Goal: Book appointment/travel/reservation

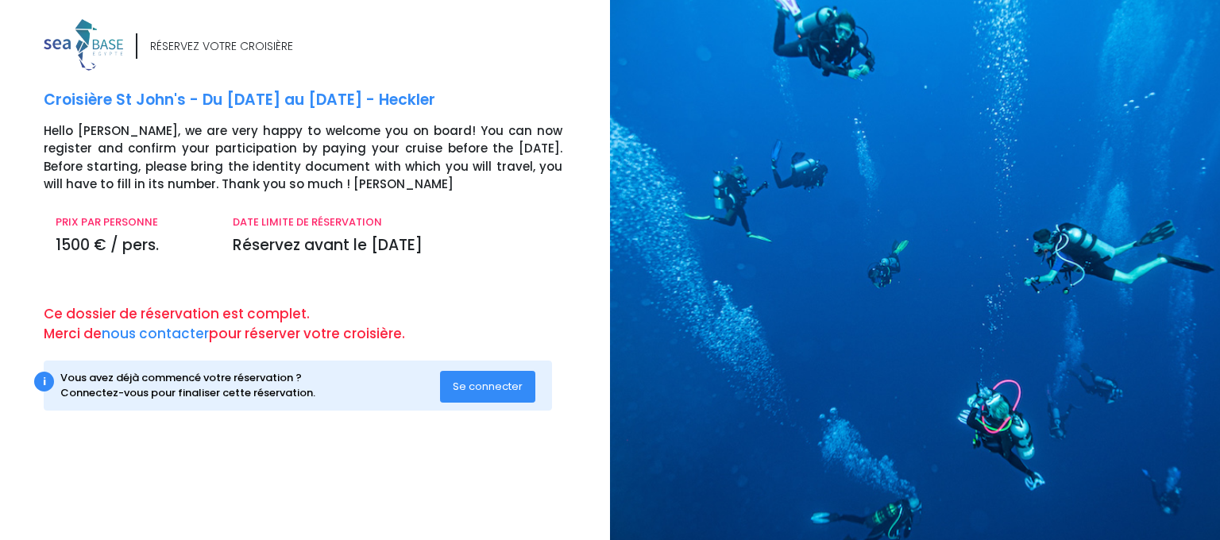
click at [502, 380] on span "Se connecter" at bounding box center [488, 386] width 70 height 15
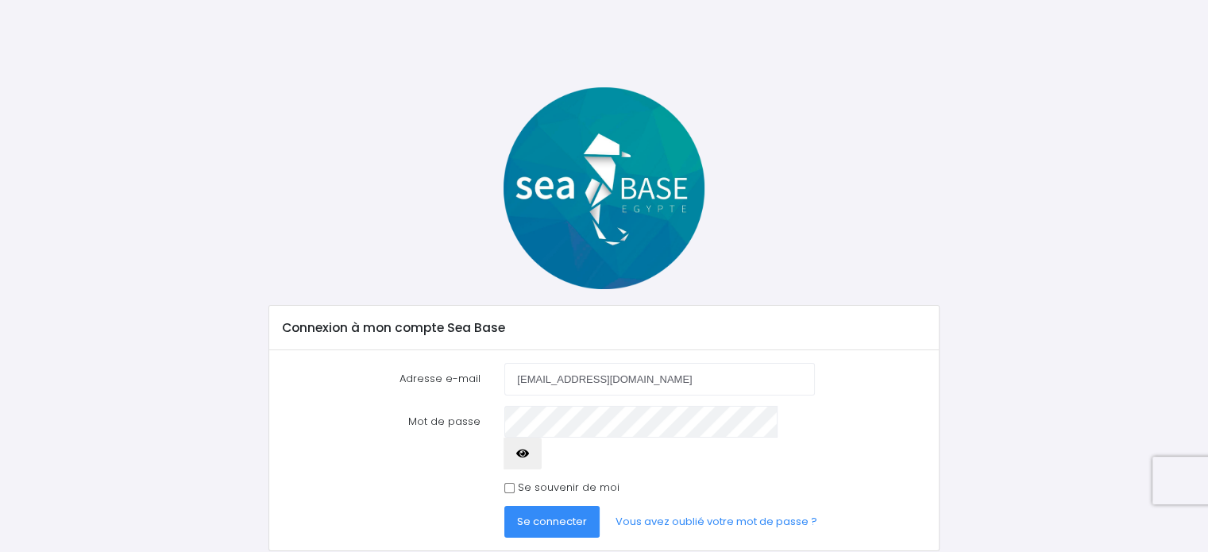
type input "[EMAIL_ADDRESS][DOMAIN_NAME]"
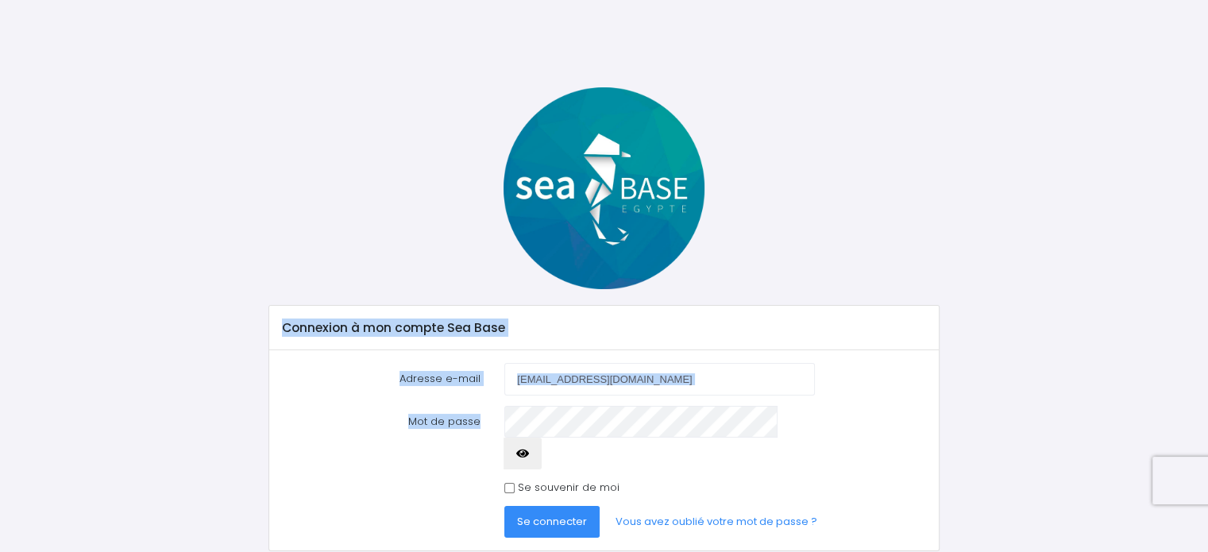
click at [576, 422] on div "Connexion à mon compte Sea Base Adresse e-mail klimaaa@wp.pl Mot de passe" at bounding box center [604, 319] width 1043 height 464
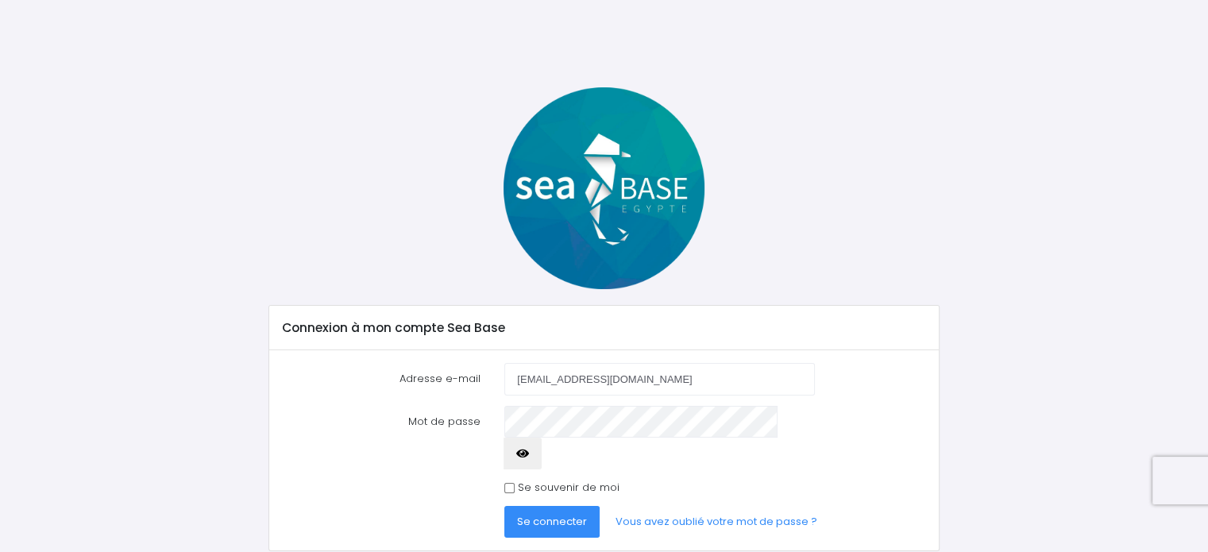
click at [538, 514] on span "Se connecter" at bounding box center [552, 521] width 70 height 15
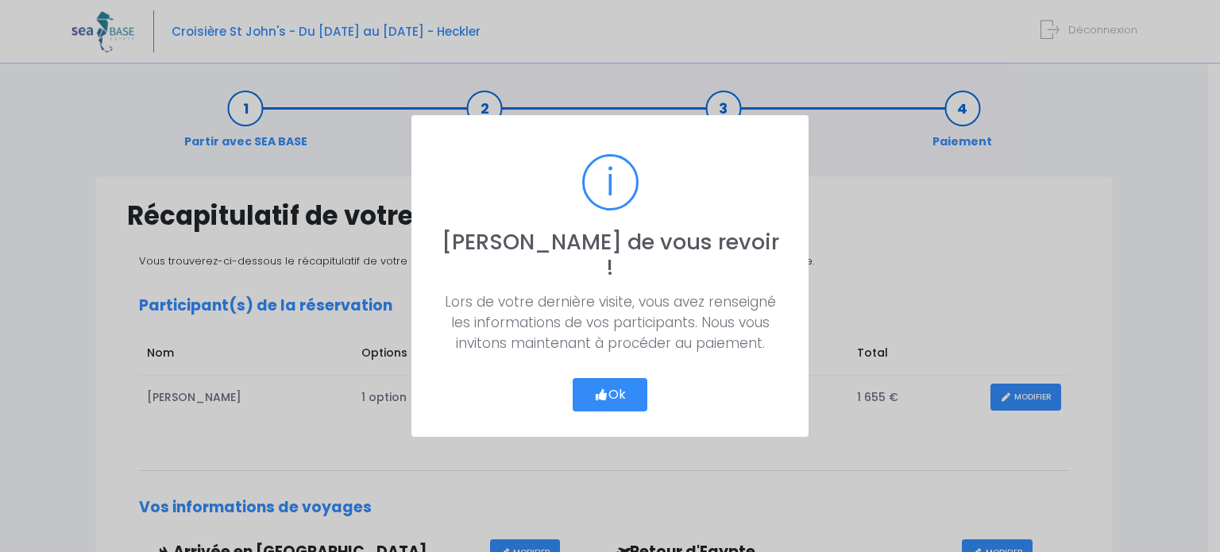
click at [629, 380] on button "Ok" at bounding box center [610, 394] width 75 height 33
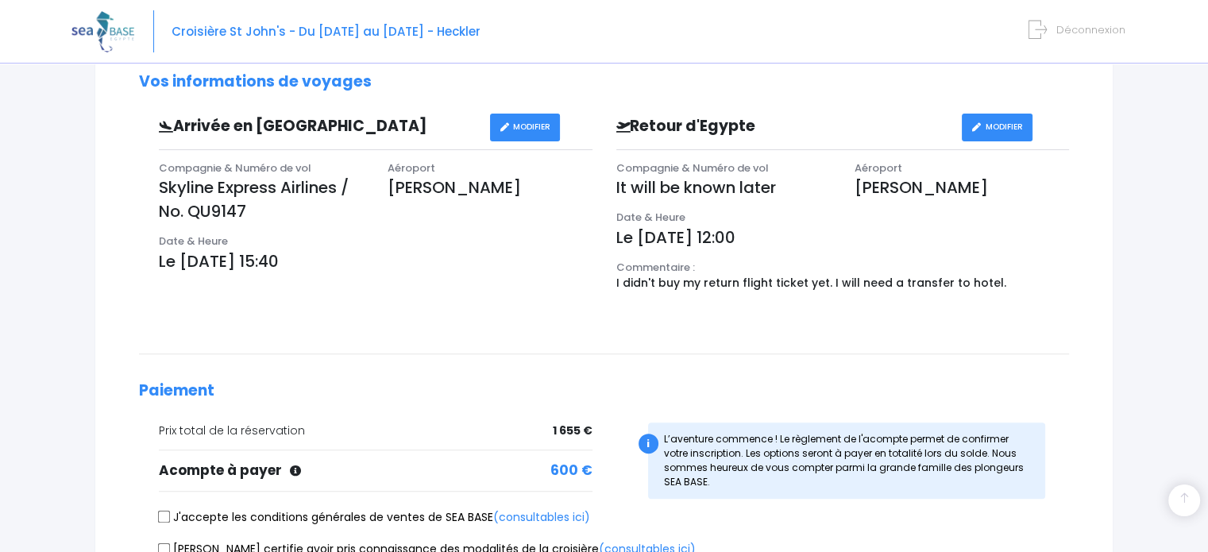
scroll to position [556, 0]
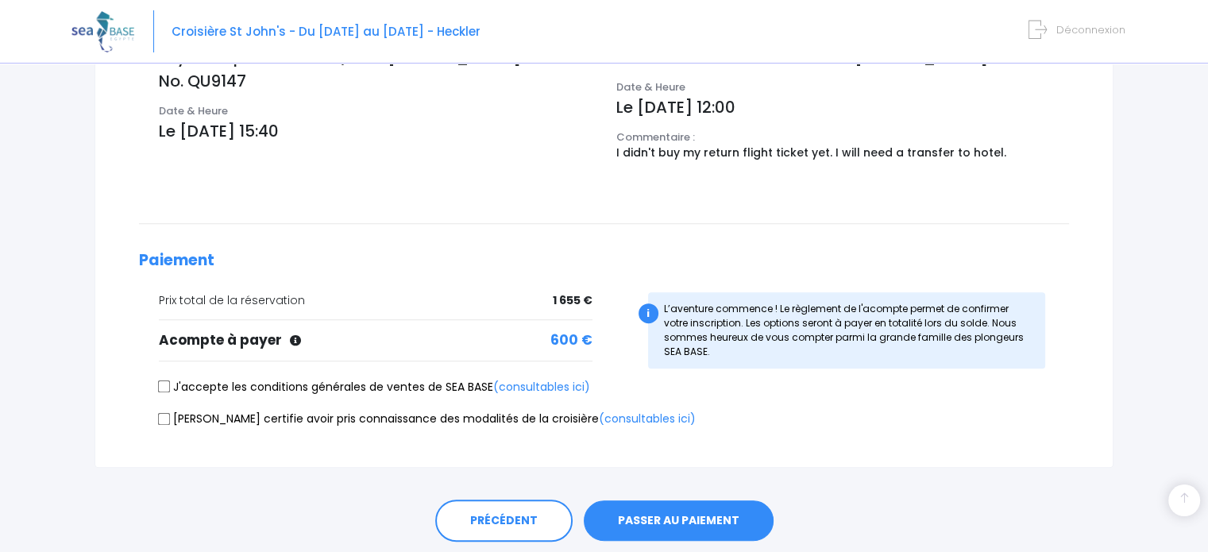
click at [168, 387] on input "J'accepte les conditions générales de ventes de SEA BASE (consultables ici)" at bounding box center [164, 386] width 13 height 13
checkbox input "true"
click at [167, 417] on input "[PERSON_NAME] certifie avoir pris connaissance des modalités de la croisière (c…" at bounding box center [164, 418] width 13 height 13
checkbox input "true"
drag, startPoint x: 160, startPoint y: 341, endPoint x: 272, endPoint y: 352, distance: 112.4
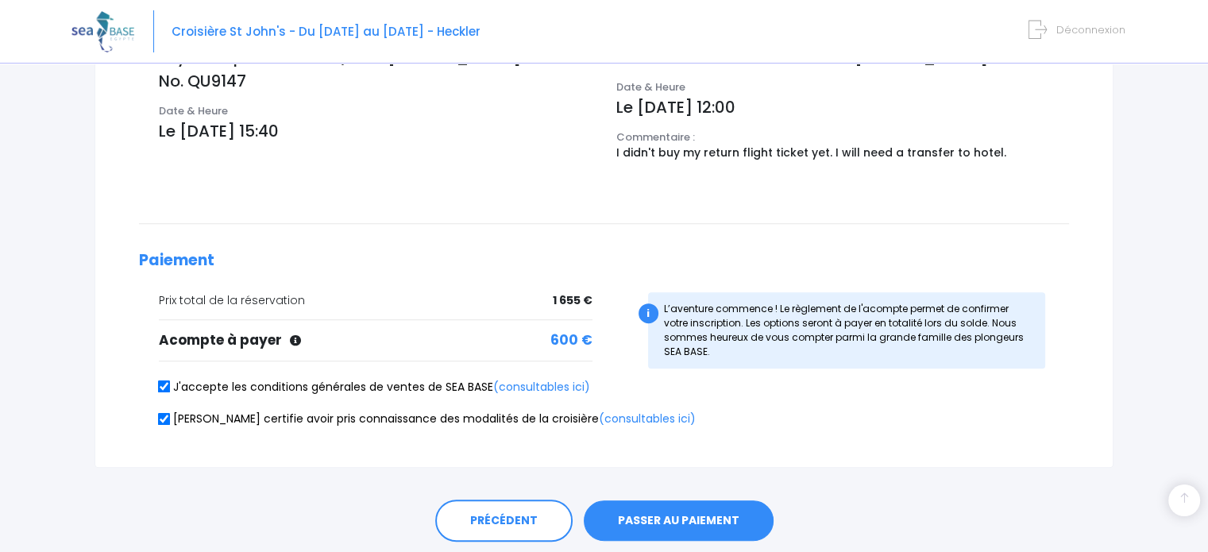
click at [272, 352] on div "Prix total de la réservation 1 655 € Acompte à payer" at bounding box center [365, 335] width 477 height 87
click at [238, 321] on div "Prix total de la réservation 1 655 € Acompte à payer" at bounding box center [365, 335] width 477 height 87
click at [226, 339] on div "Acompte à payer 600 €" at bounding box center [376, 340] width 434 height 21
drag, startPoint x: 162, startPoint y: 336, endPoint x: 283, endPoint y: 357, distance: 122.5
click at [283, 358] on div "Prix total de la réservation 1 655 € Acompte à payer" at bounding box center [365, 335] width 477 height 87
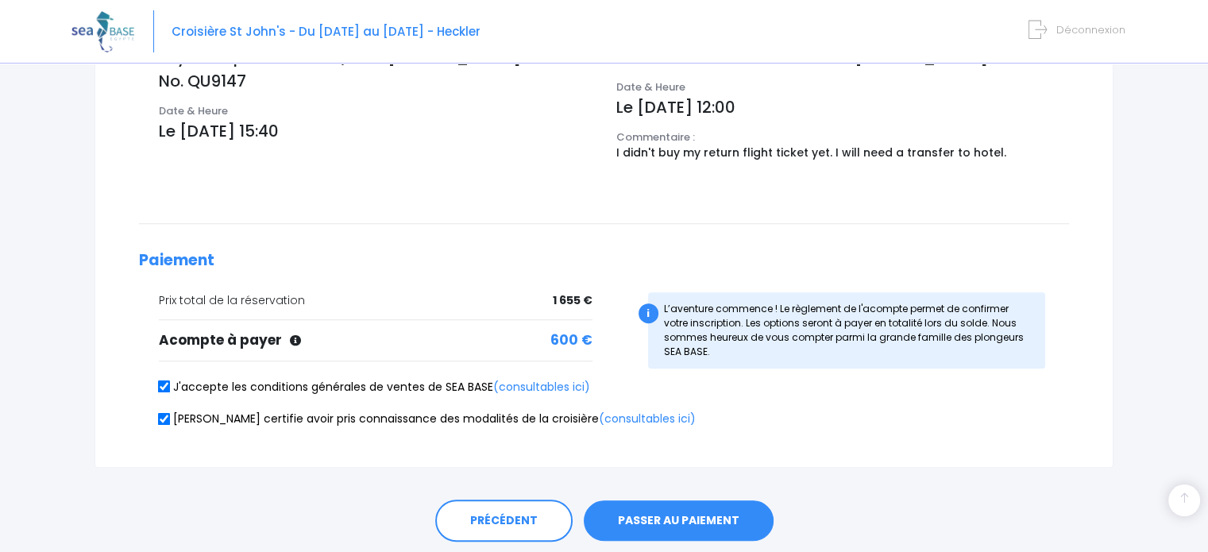
click at [285, 350] on div "Prix total de la réservation 1 655 € Acompte à payer" at bounding box center [365, 335] width 477 height 87
drag, startPoint x: 280, startPoint y: 337, endPoint x: 163, endPoint y: 328, distance: 117.1
click at [163, 330] on div "Acompte à payer 600 €" at bounding box center [376, 340] width 434 height 21
copy div "Acompte à payer"
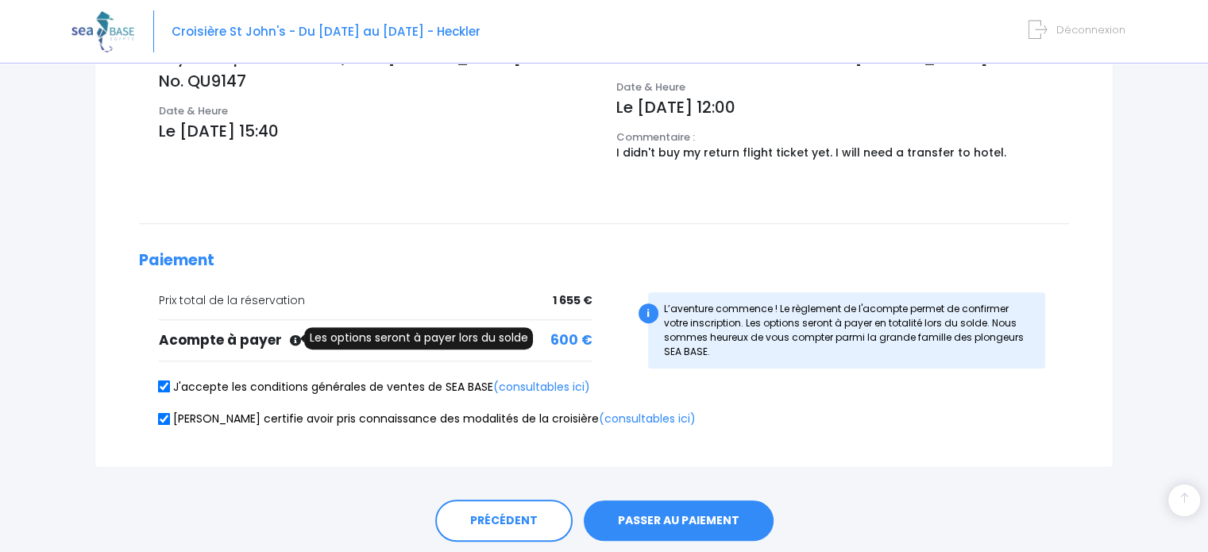
click at [295, 341] on icon at bounding box center [295, 340] width 11 height 11
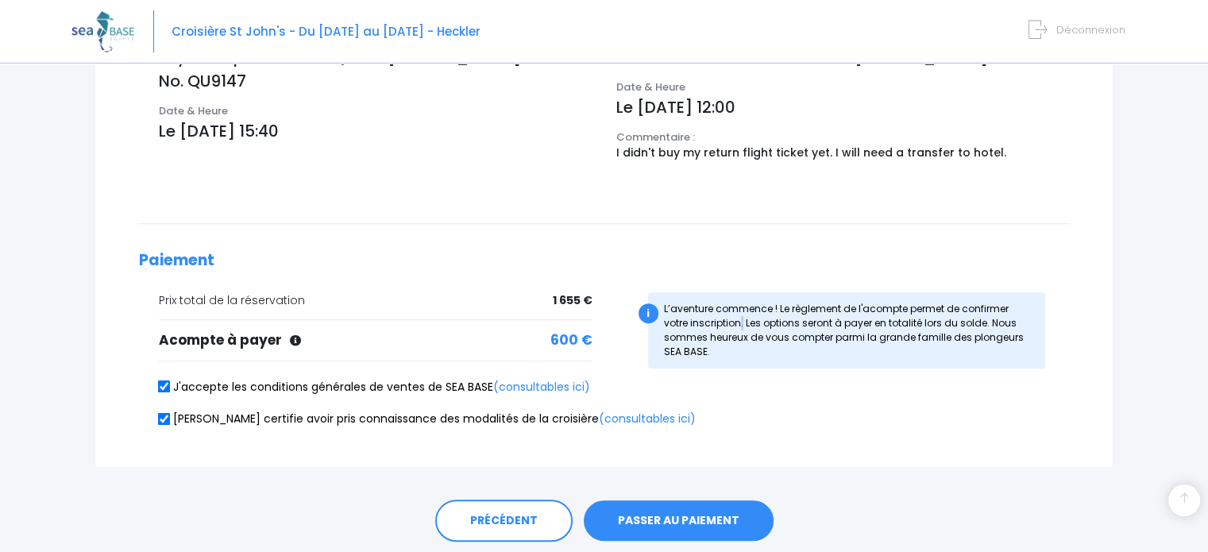
click at [665, 306] on div "i L’aventure commence ! Le règlement de l'acompte permet de confirmer votre ins…" at bounding box center [847, 330] width 398 height 76
click at [665, 305] on div "i L’aventure commence ! Le règlement de l'acompte permet de confirmer votre ins…" at bounding box center [847, 330] width 398 height 76
drag, startPoint x: 697, startPoint y: 344, endPoint x: 652, endPoint y: 309, distance: 57.2
click at [653, 310] on div "i L’aventure commence ! Le règlement de l'acompte permet de confirmer votre ins…" at bounding box center [847, 330] width 398 height 76
copy div "L’aventure commence ! Le règlement de l'acompte permet de confirmer votre inscr…"
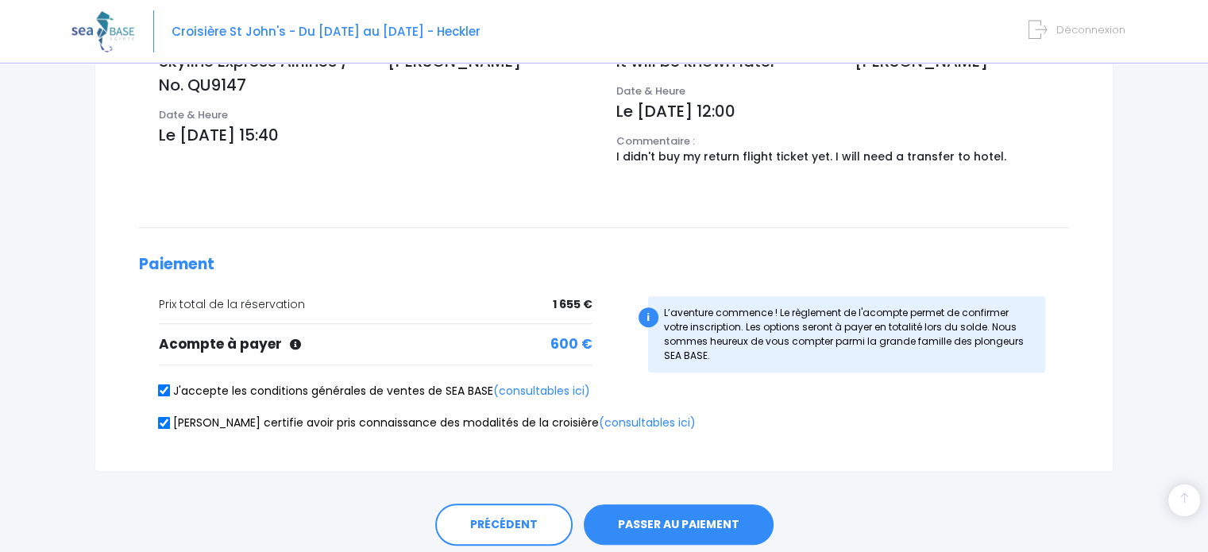
scroll to position [607, 0]
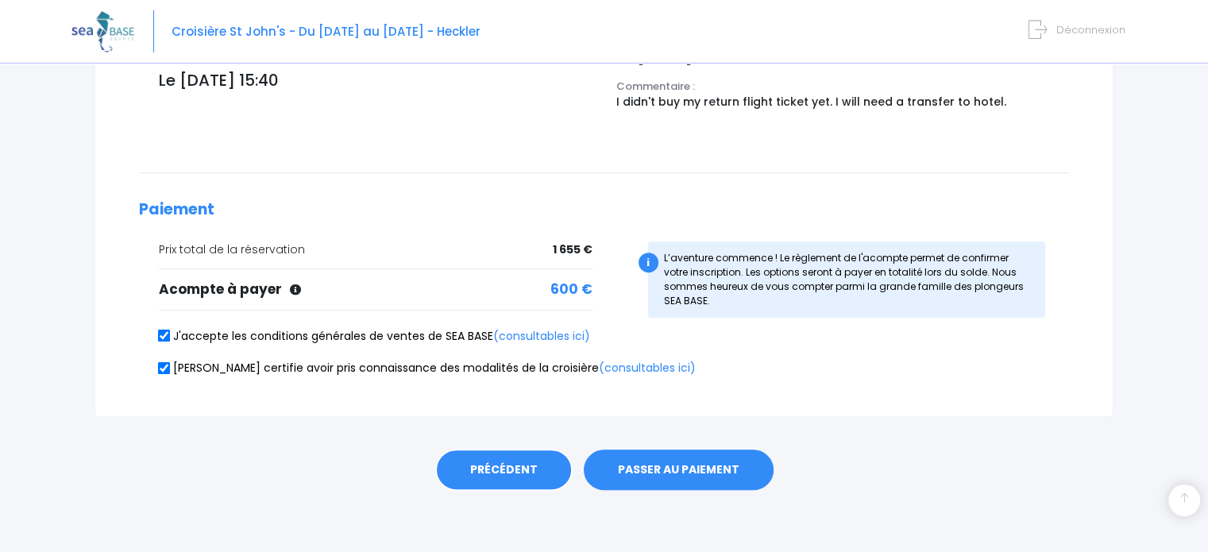
click at [493, 461] on link "PRÉCÉDENT" at bounding box center [503, 470] width 137 height 43
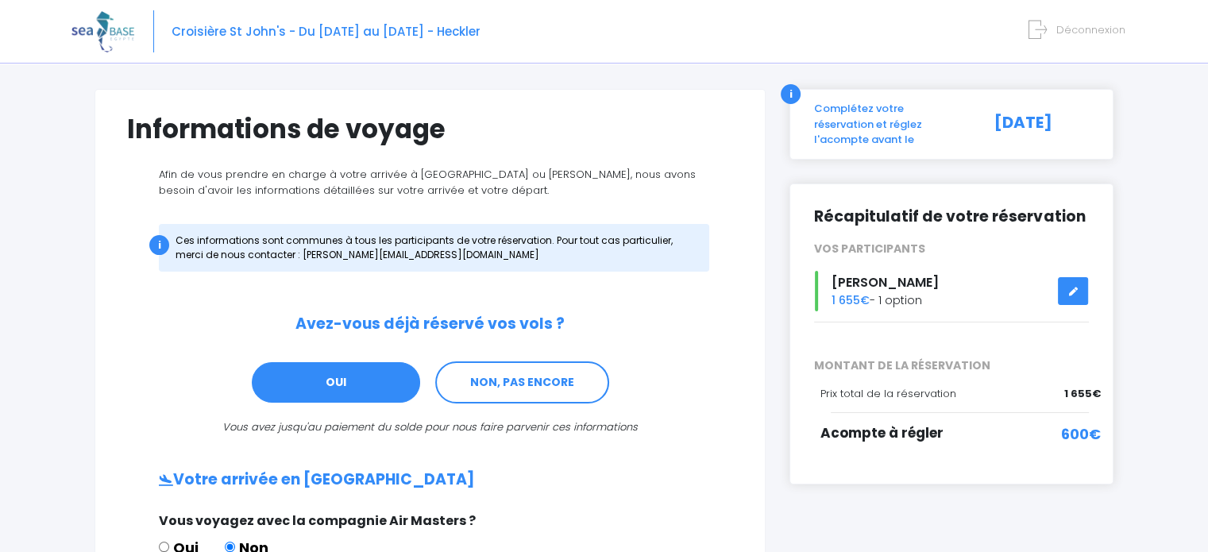
scroll to position [79, 0]
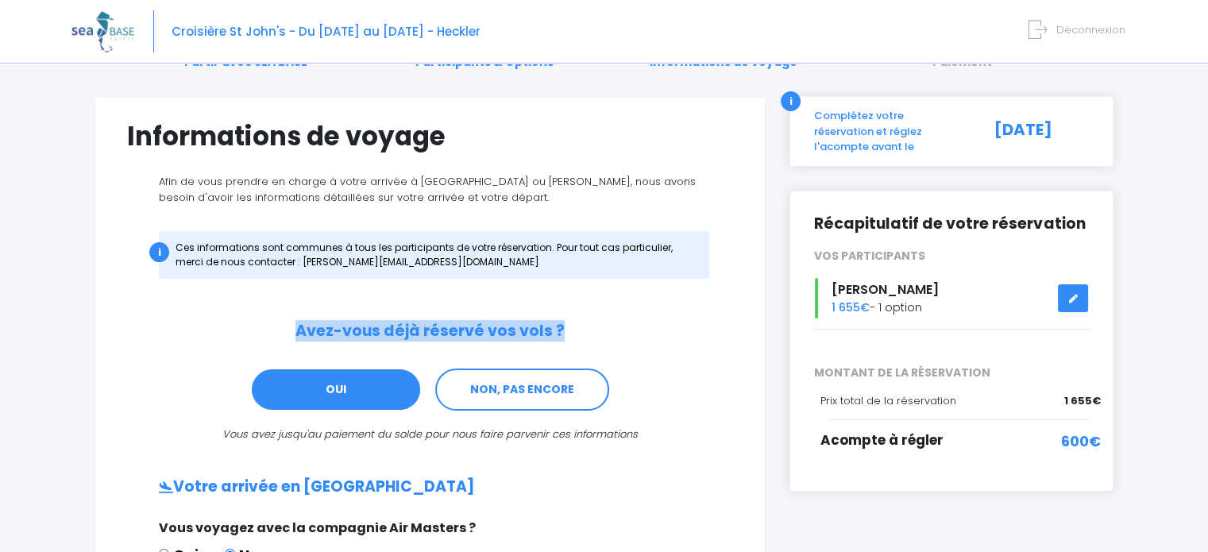
drag, startPoint x: 302, startPoint y: 330, endPoint x: 594, endPoint y: 336, distance: 292.3
click at [594, 336] on h2 "Avez-vous déjà réservé vos vols ?" at bounding box center [430, 331] width 606 height 18
copy h2 "Avez-vous déjà réservé vos vols ?"
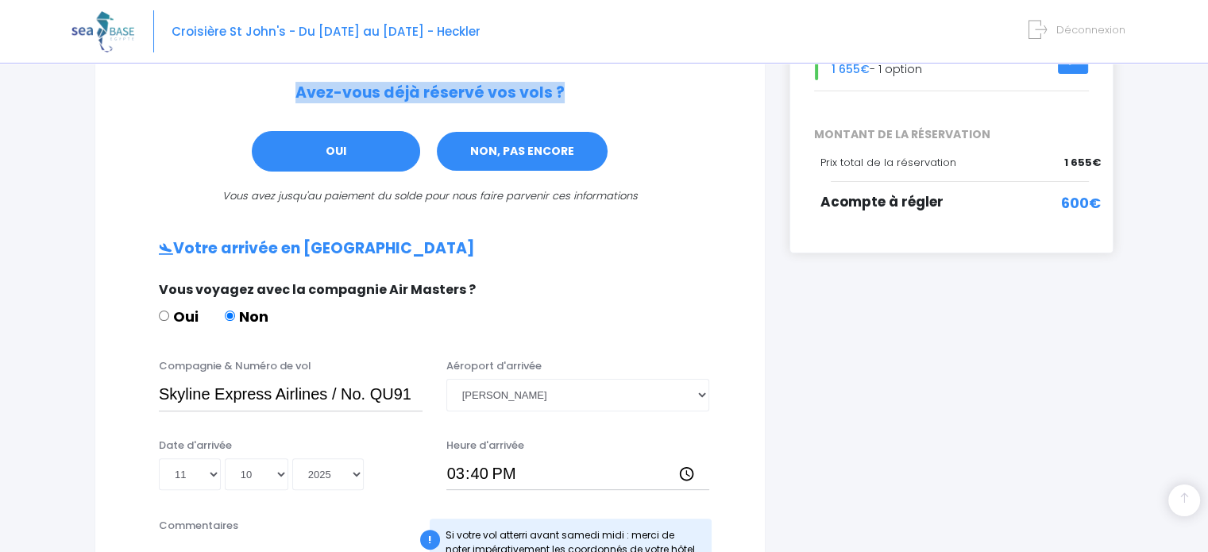
scroll to position [238, 0]
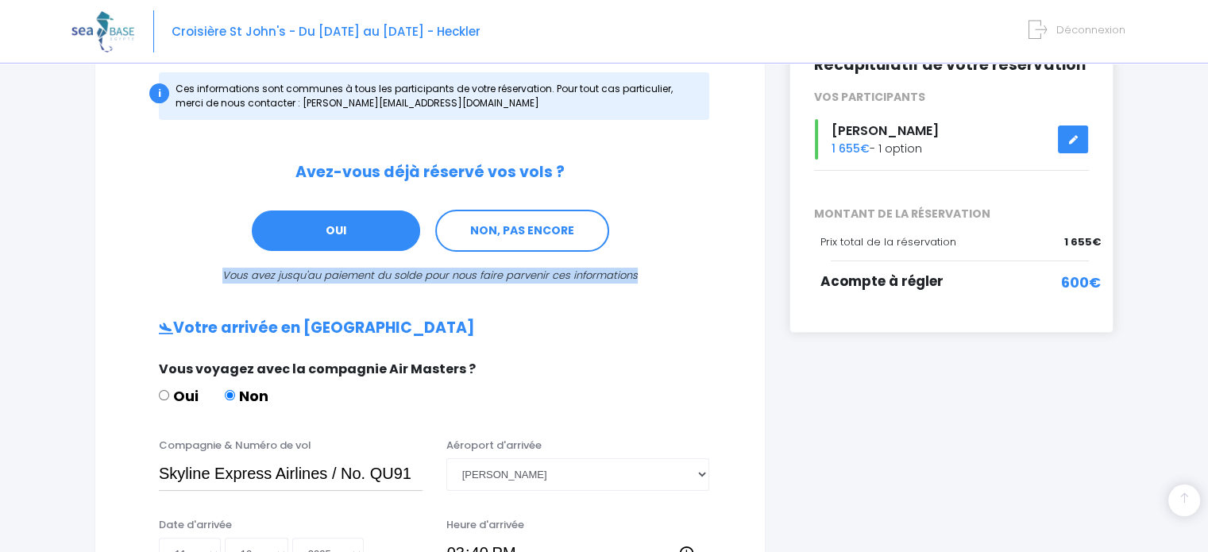
drag, startPoint x: 226, startPoint y: 275, endPoint x: 646, endPoint y: 268, distance: 419.3
click at [646, 268] on p "Vous avez jusqu'au paiement du solde pour nous faire parvenir ces informations" at bounding box center [430, 276] width 606 height 16
copy icon "Vous avez jusqu'au paiement du solde pour nous faire parvenir ces informations"
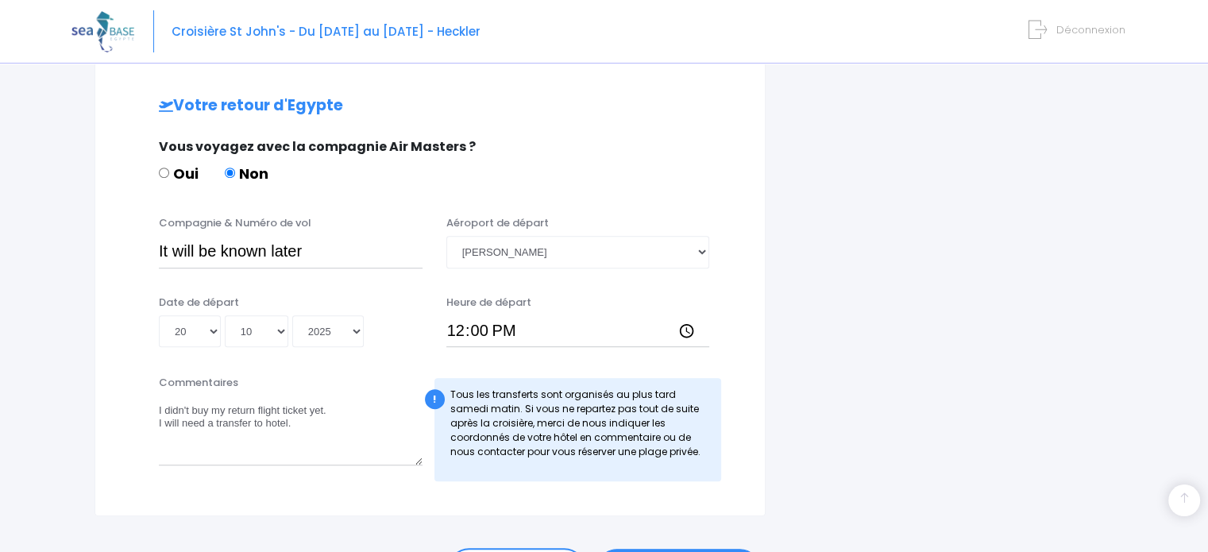
scroll to position [1004, 0]
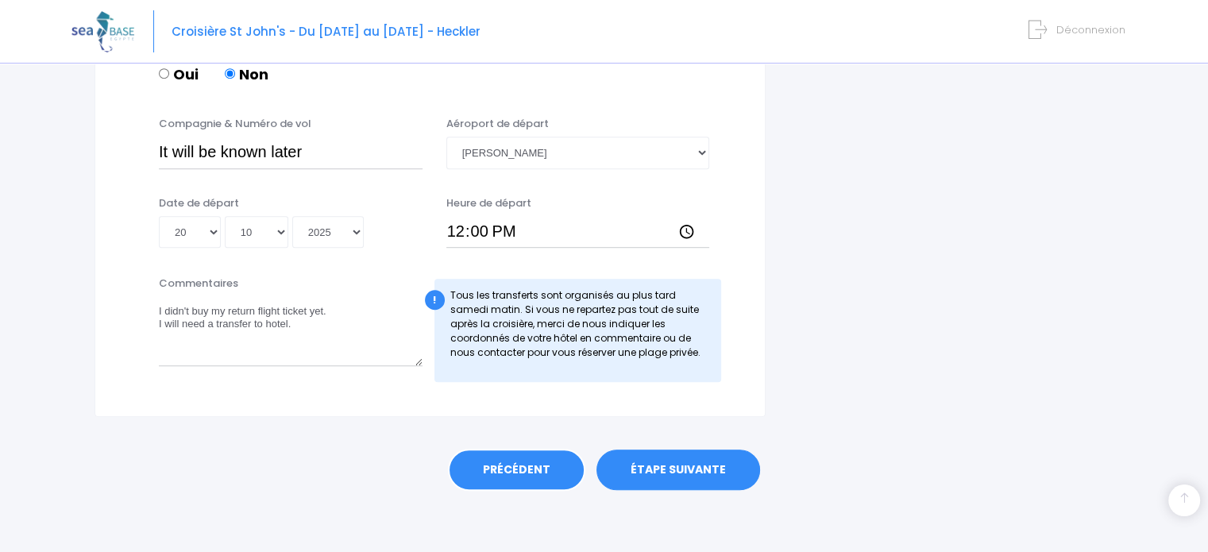
click at [478, 469] on link "PRÉCÉDENT" at bounding box center [516, 470] width 137 height 43
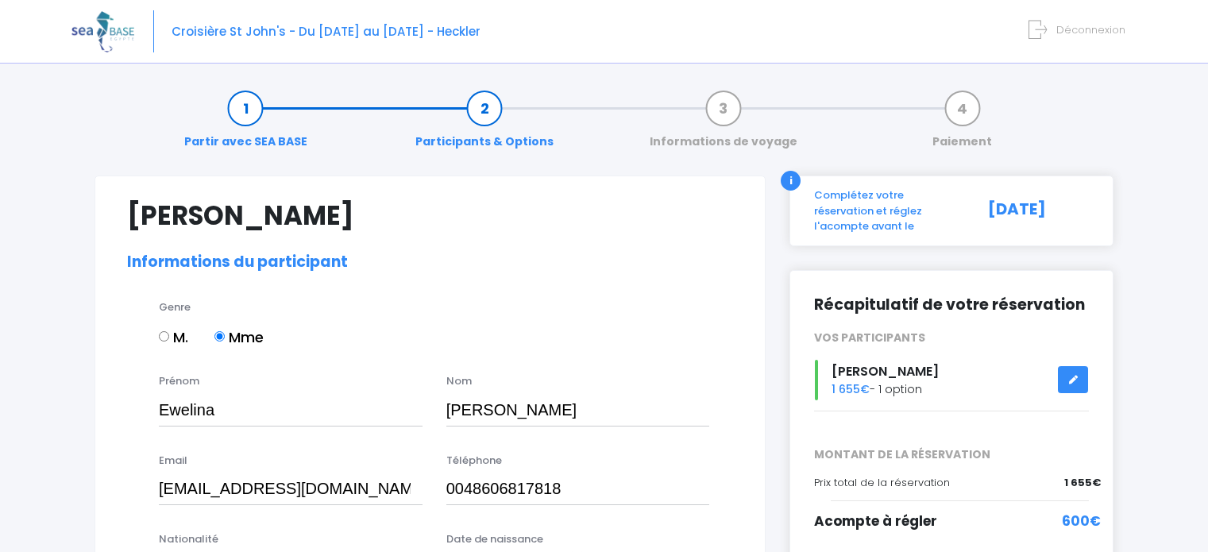
select select "[GEOGRAPHIC_DATA]"
select select "PADI Rescue diver"
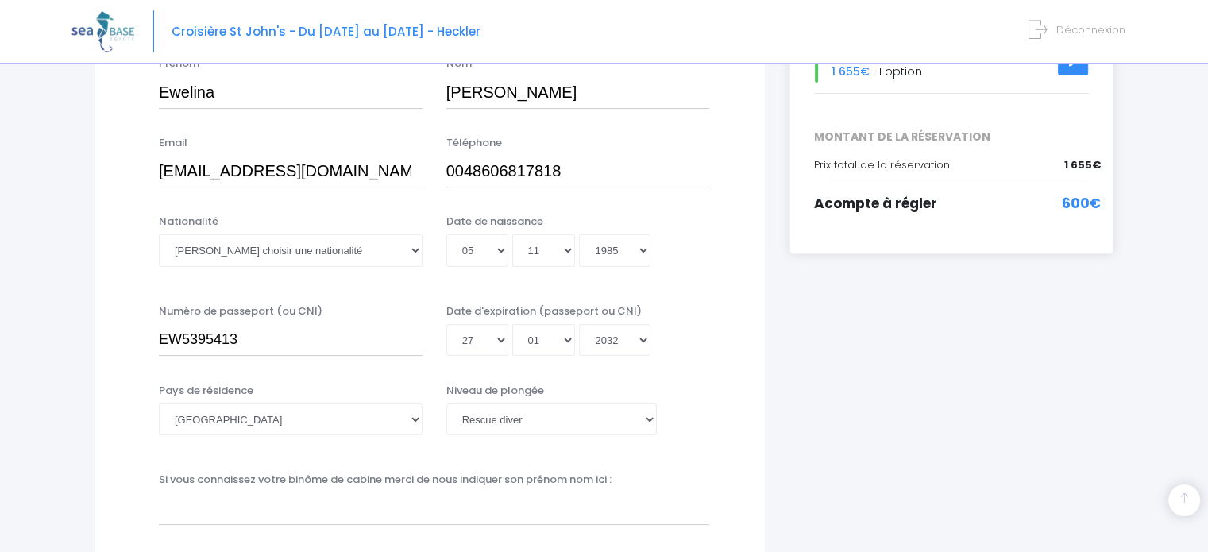
scroll to position [318, 0]
click at [391, 249] on select "Veuillez choisir une nationalité Afghane Albanaise Algerienne Allemande America…" at bounding box center [291, 250] width 264 height 32
select select "Polonaise"
click at [159, 234] on select "Veuillez choisir une nationalité Afghane Albanaise Algerienne Allemande America…" at bounding box center [291, 250] width 264 height 32
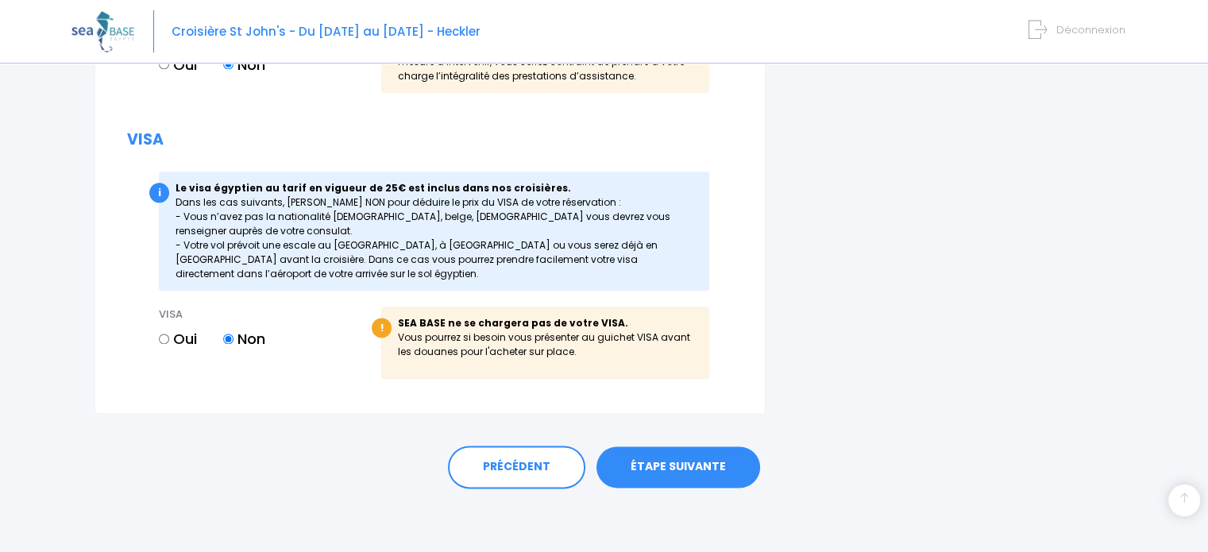
scroll to position [1966, 0]
click at [643, 462] on link "ÉTAPE SUIVANTE" at bounding box center [678, 466] width 164 height 41
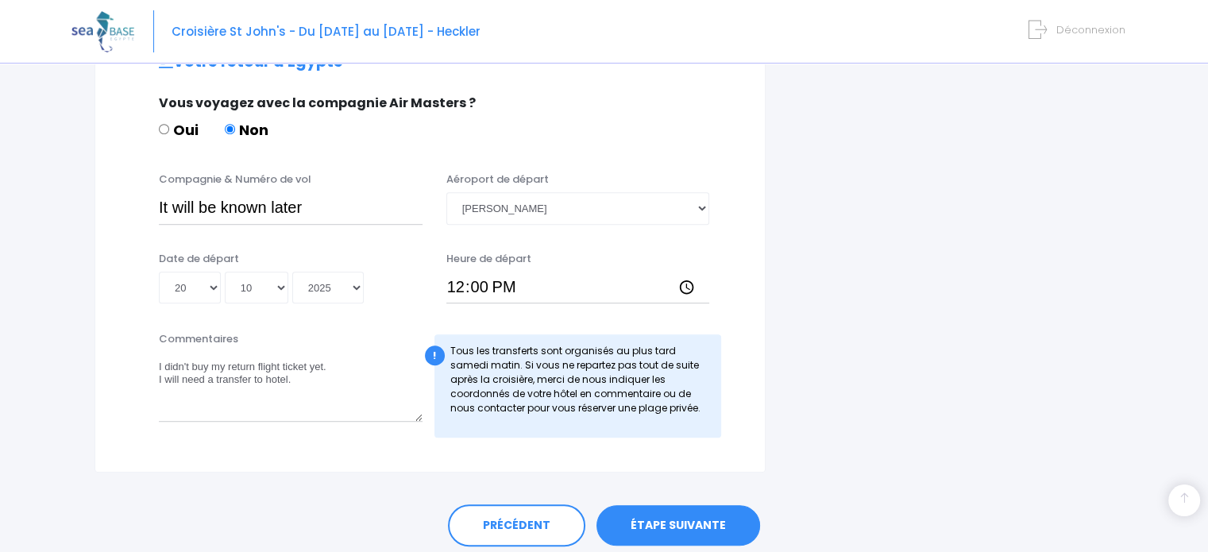
scroll to position [1004, 0]
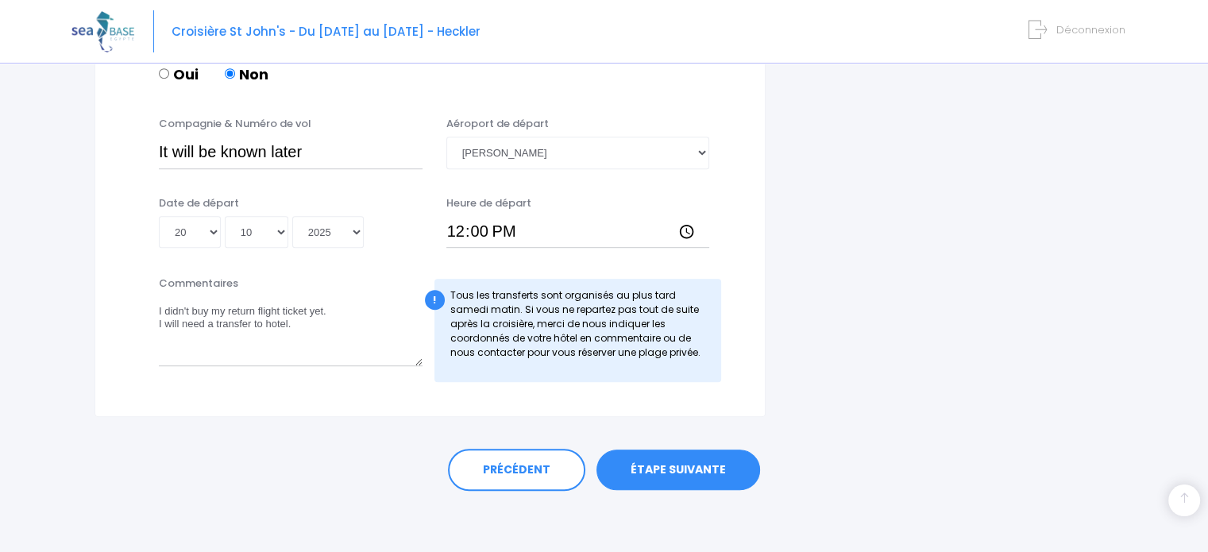
click at [664, 487] on link "ÉTAPE SUIVANTE" at bounding box center [678, 469] width 164 height 41
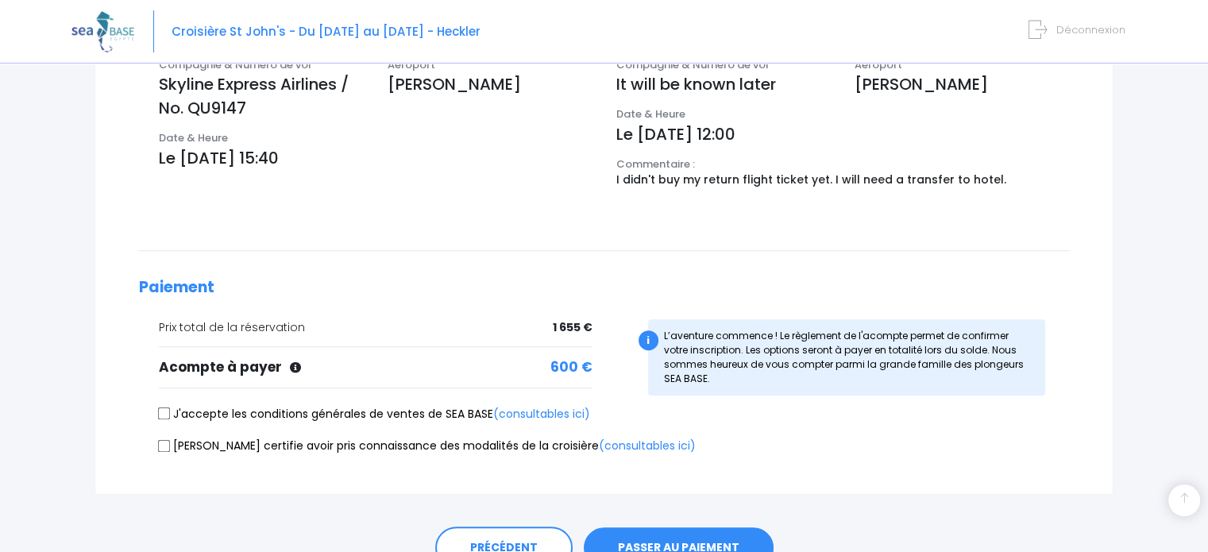
scroll to position [607, 0]
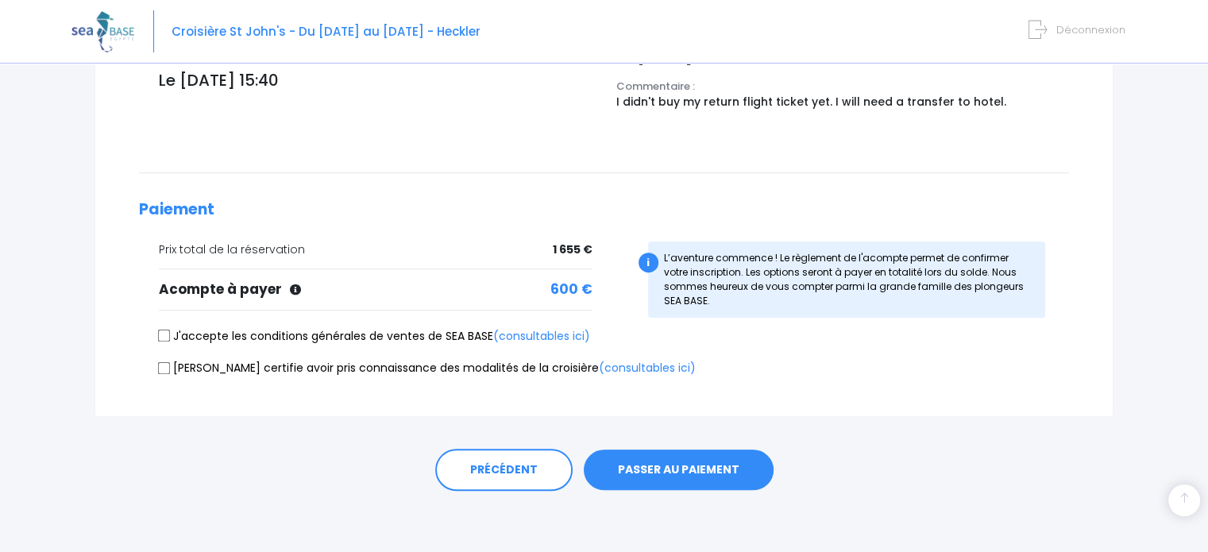
click at [164, 333] on input "J'accepte les conditions générales de ventes de SEA BASE (consultables ici)" at bounding box center [164, 336] width 13 height 13
checkbox input "true"
click at [168, 365] on input "[PERSON_NAME] certifie avoir pris connaissance des modalités de la croisière (c…" at bounding box center [164, 367] width 13 height 13
checkbox input "true"
click at [669, 457] on button "PASSER AU PAIEMENT" at bounding box center [679, 469] width 190 height 41
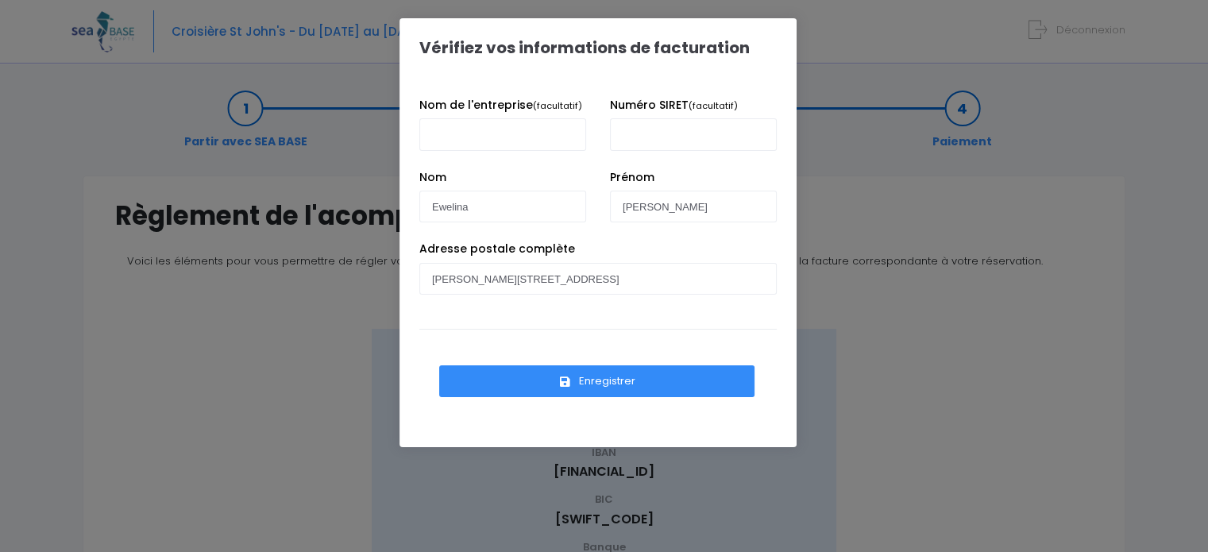
click at [486, 308] on div "Adresse postale complète [STREET_ADDRESS]" at bounding box center [597, 280] width 381 height 78
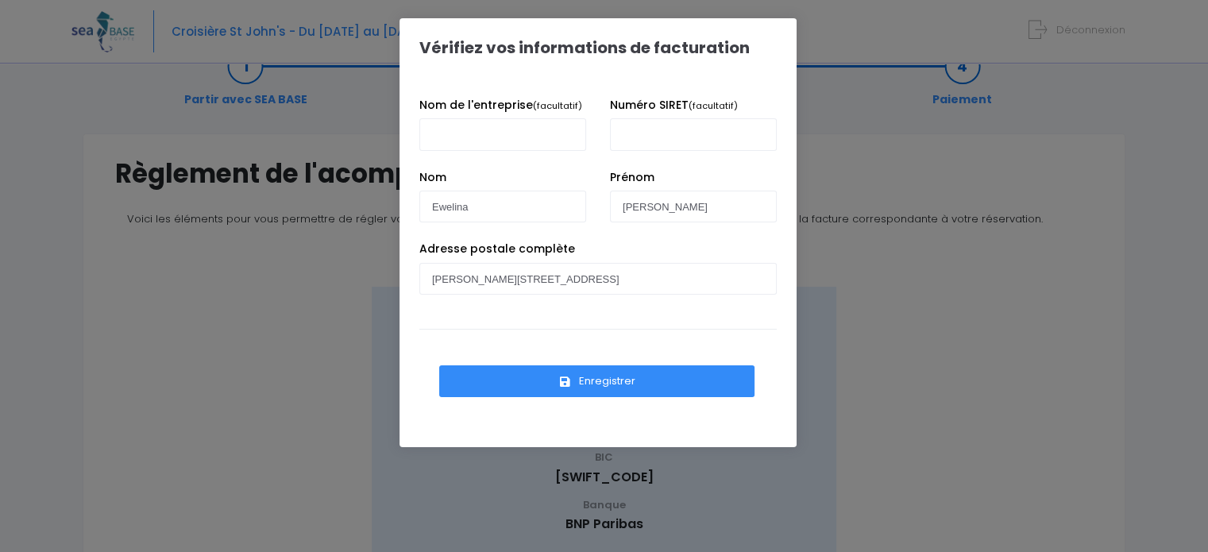
scroll to position [79, 0]
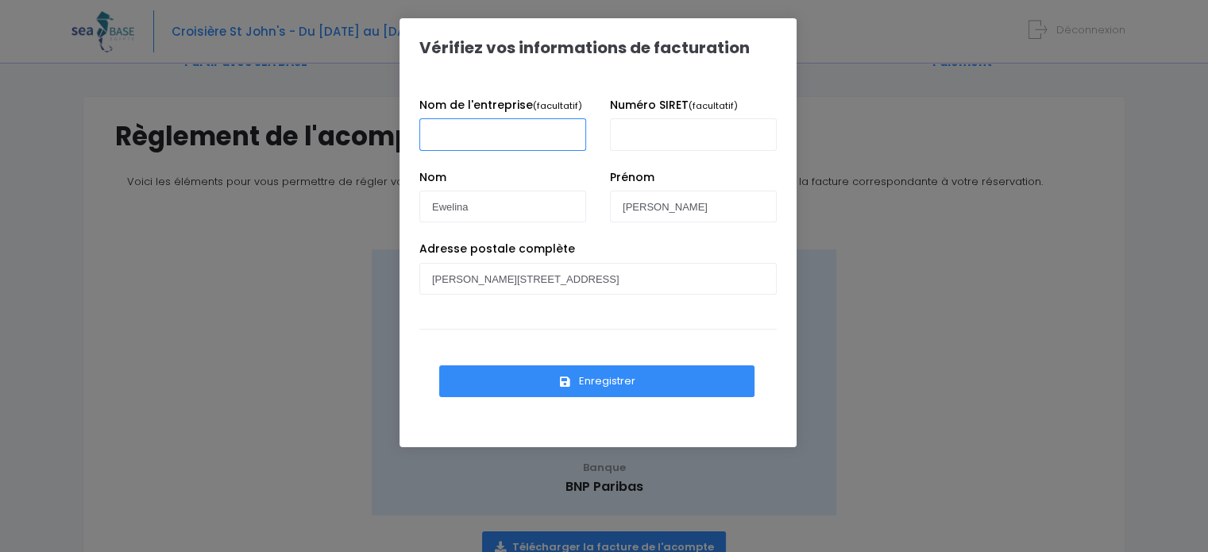
click at [472, 145] on input "Nom de l'entreprise (facultatif)" at bounding box center [502, 134] width 167 height 32
drag, startPoint x: 578, startPoint y: 104, endPoint x: 422, endPoint y: 99, distance: 156.5
click at [422, 99] on div "Nom de l'entreprise (facultatif)" at bounding box center [502, 128] width 191 height 62
copy label "Nom de l'entreprise (facultatif)"
click at [661, 105] on label "Numéro SIRET (facultatif)" at bounding box center [674, 105] width 128 height 17
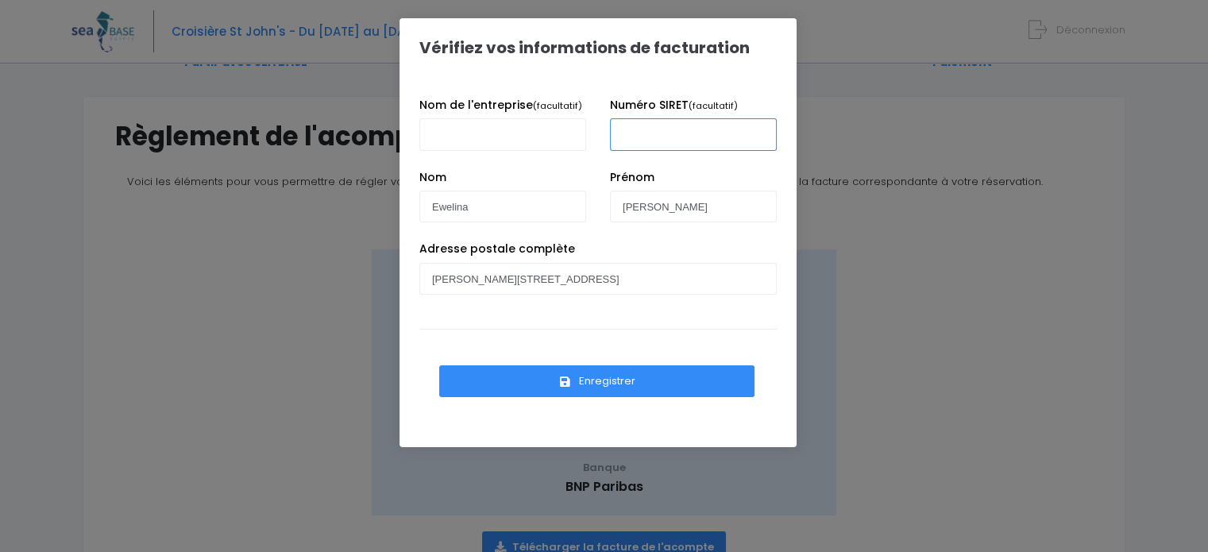
click at [661, 118] on input "Numéro SIRET (facultatif)" at bounding box center [693, 134] width 167 height 32
drag, startPoint x: 612, startPoint y: 104, endPoint x: 740, endPoint y: 102, distance: 127.9
click at [740, 104] on div "Numéro SIRET (facultatif)" at bounding box center [693, 128] width 191 height 62
copy label "Numéro SIRET (facultatif)"
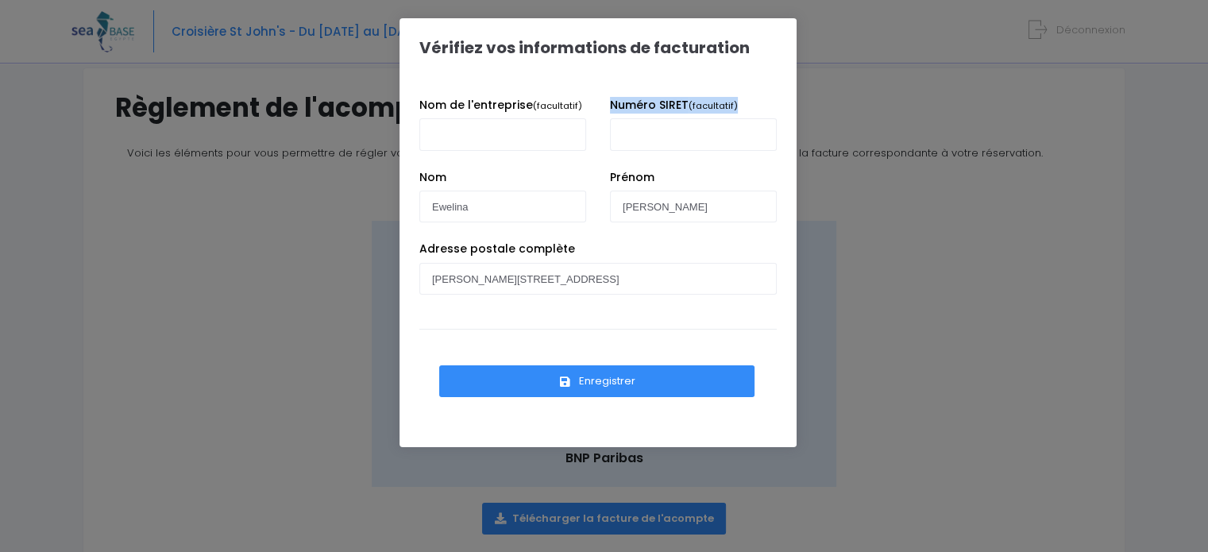
scroll to position [154, 0]
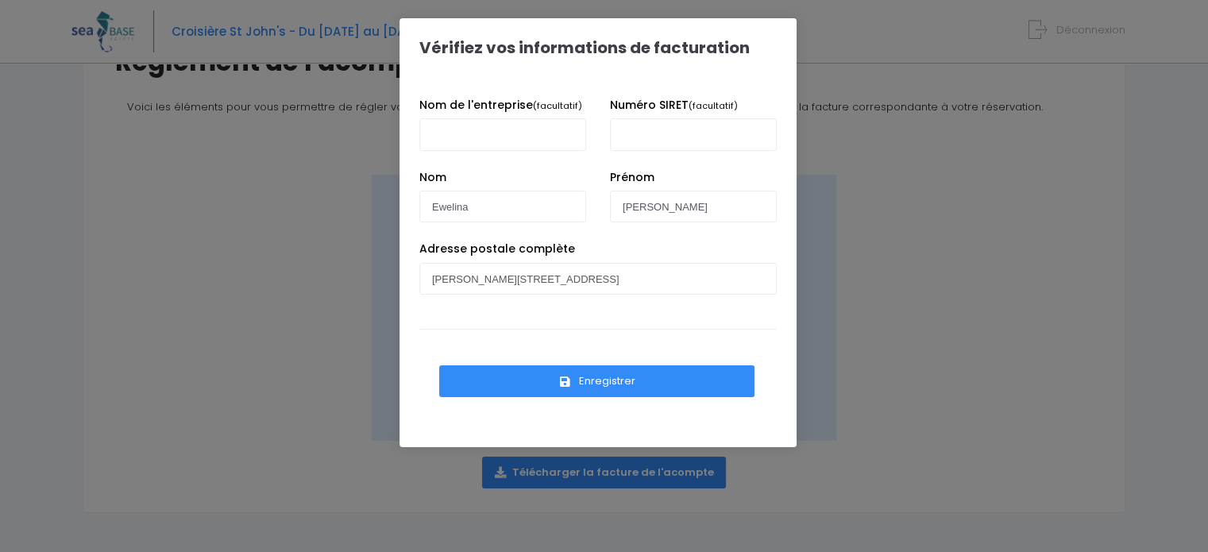
click at [485, 329] on div "Enregistrer Traitement en cours..." at bounding box center [597, 373] width 357 height 88
click at [488, 336] on div "Enregistrer Traitement en cours..." at bounding box center [597, 373] width 357 height 88
click at [567, 382] on icon "button" at bounding box center [565, 382] width 14 height 0
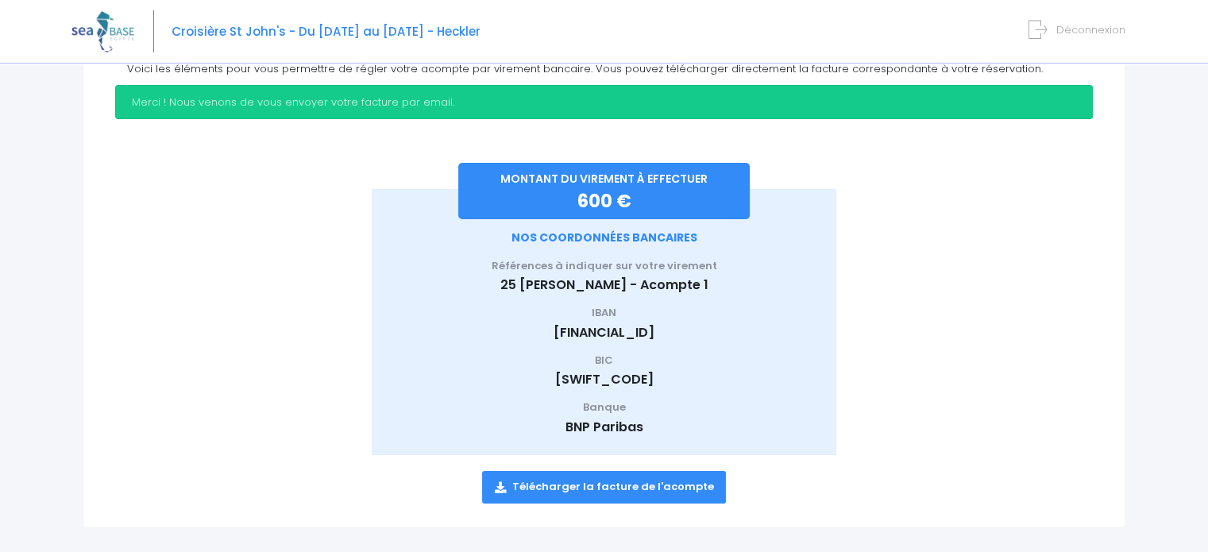
scroll to position [206, 0]
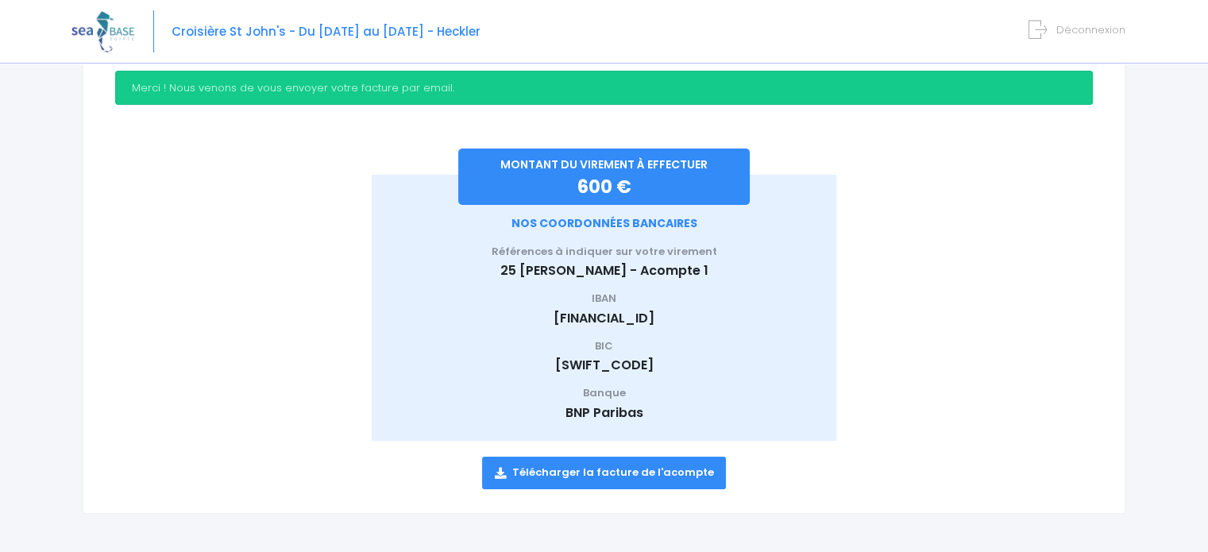
click at [594, 473] on link "Télécharger la facture de l'acompte" at bounding box center [604, 473] width 245 height 32
drag, startPoint x: 606, startPoint y: 161, endPoint x: 611, endPoint y: 180, distance: 19.9
click at [606, 160] on span "MONTANT DU VIREMENT À EFFECTUER" at bounding box center [603, 164] width 207 height 16
click at [611, 213] on div "MONTANT DU VIREMENT À EFFECTUER 600 € NOS COORDONNÉES BANCAIRES Références à in…" at bounding box center [604, 308] width 465 height 266
click at [615, 226] on span "NOS COORDONNÉES BANCAIRES" at bounding box center [604, 223] width 186 height 16
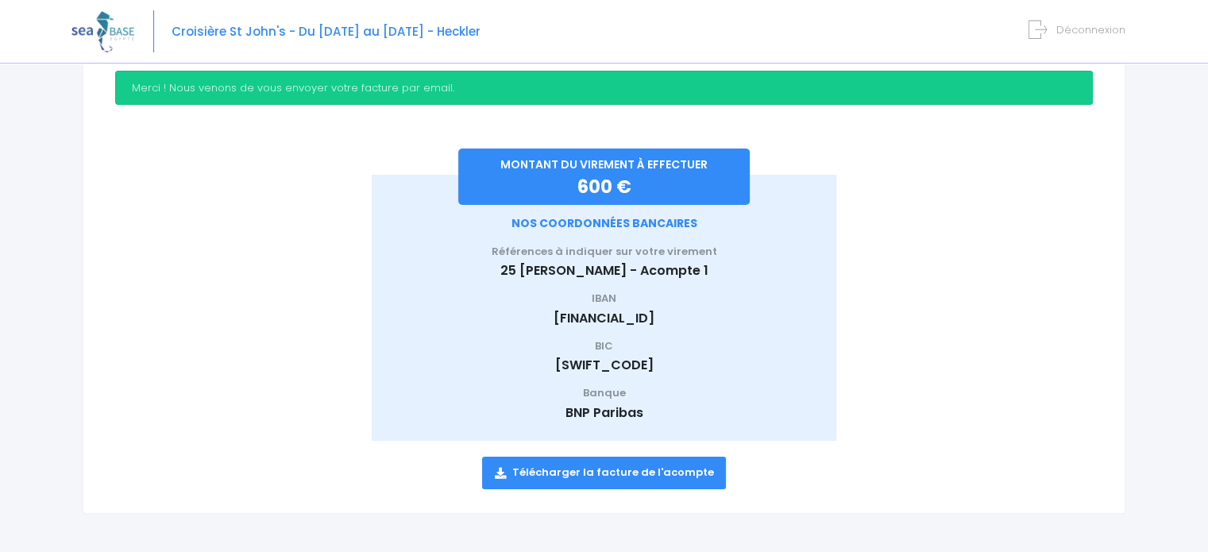
click at [629, 336] on div "NOS COORDONNÉES BANCAIRES Références à indiquer sur votre virement 25 Ewelina K…" at bounding box center [604, 318] width 418 height 207
click at [592, 345] on p "BIC" at bounding box center [604, 346] width 418 height 16
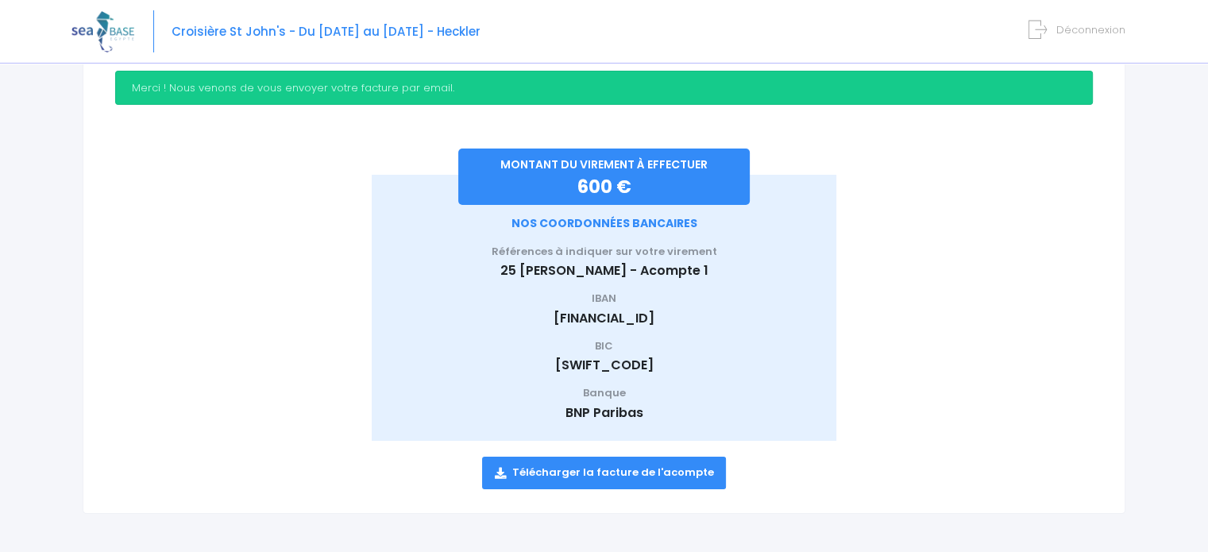
click at [592, 345] on p "BIC" at bounding box center [604, 346] width 418 height 16
drag, startPoint x: 496, startPoint y: 255, endPoint x: 739, endPoint y: 255, distance: 243.0
click at [739, 255] on p "Références à indiquer sur votre virement" at bounding box center [604, 252] width 418 height 16
copy p "Références à indiquer sur votre virement"
drag, startPoint x: 487, startPoint y: 315, endPoint x: 504, endPoint y: 280, distance: 39.1
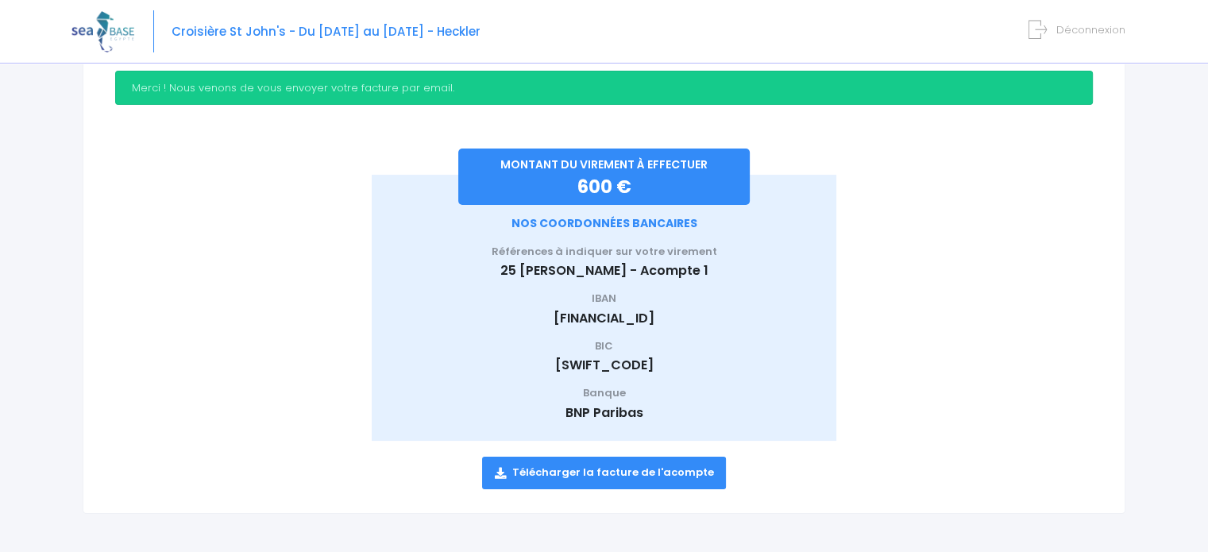
click at [487, 314] on p "[FINANCIAL_ID]" at bounding box center [604, 318] width 418 height 19
